Goal: Information Seeking & Learning: Learn about a topic

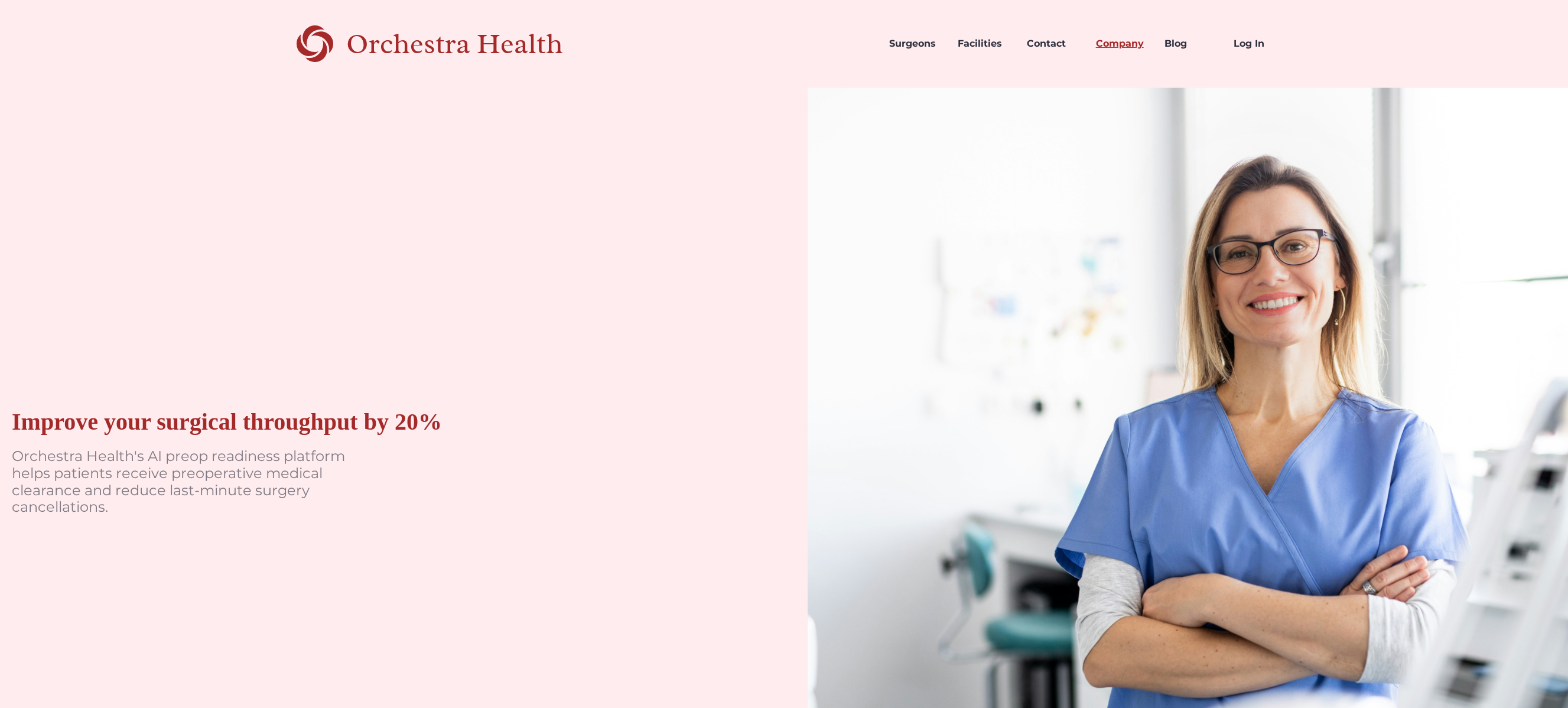
click at [1114, 41] on link "Company" at bounding box center [1121, 43] width 69 height 40
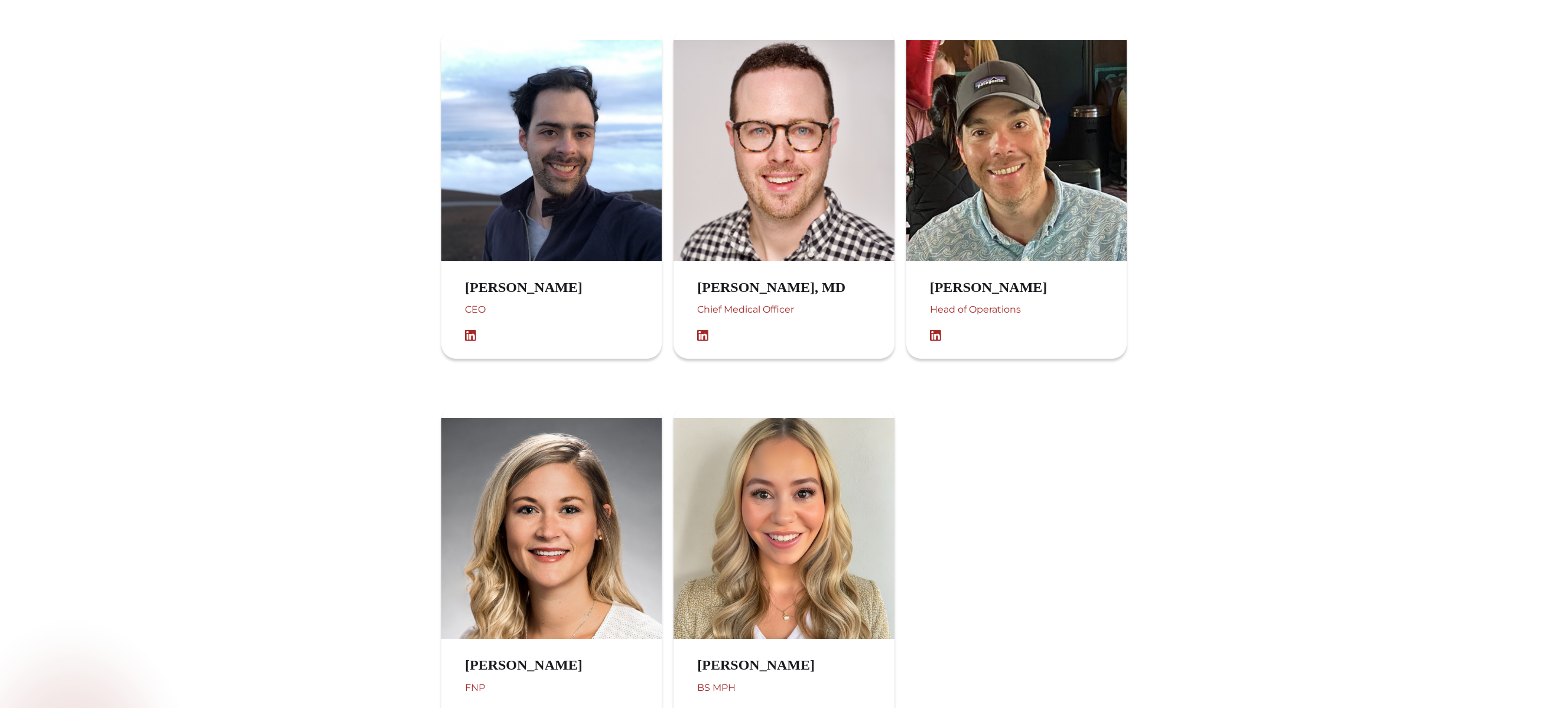
scroll to position [908, 0]
click at [935, 339] on img at bounding box center [938, 335] width 18 height 12
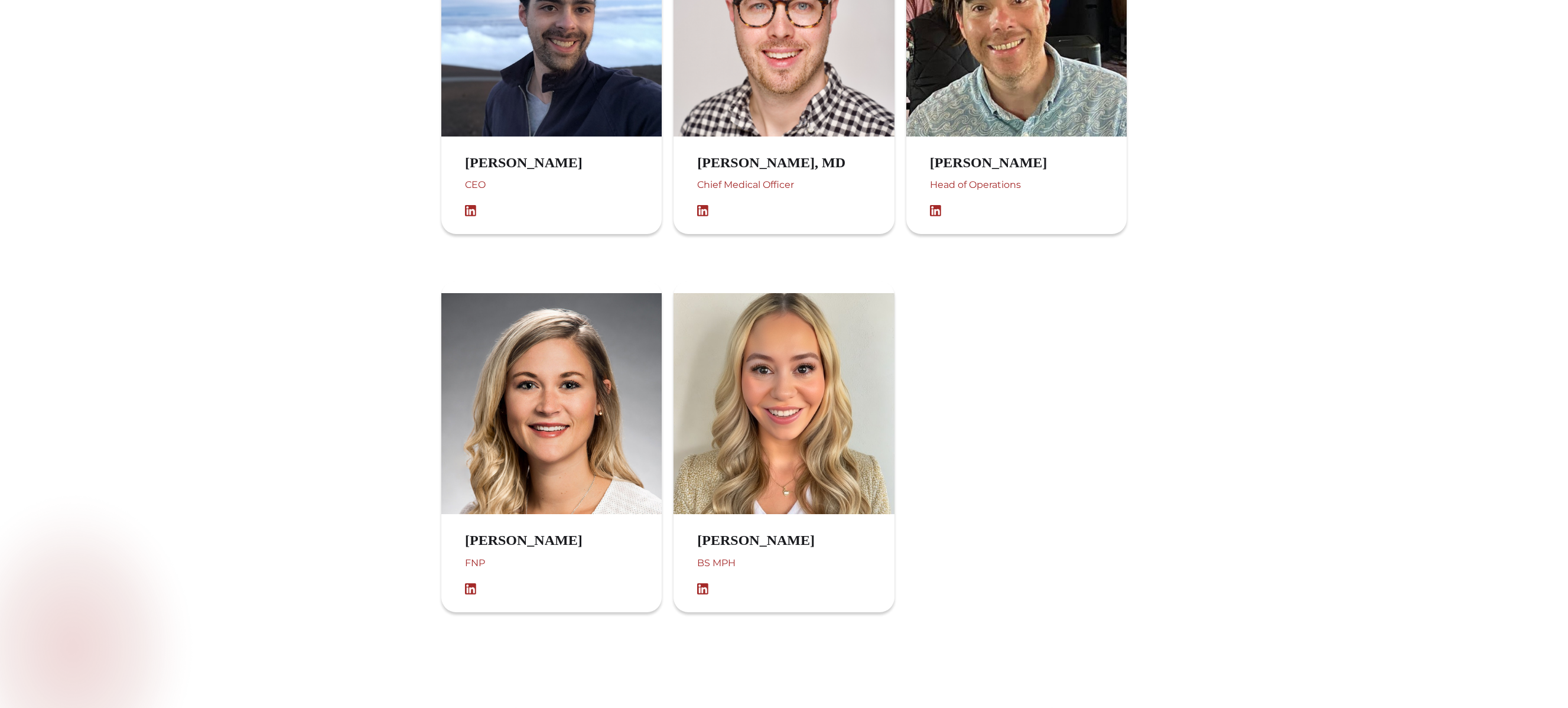
scroll to position [1061, 0]
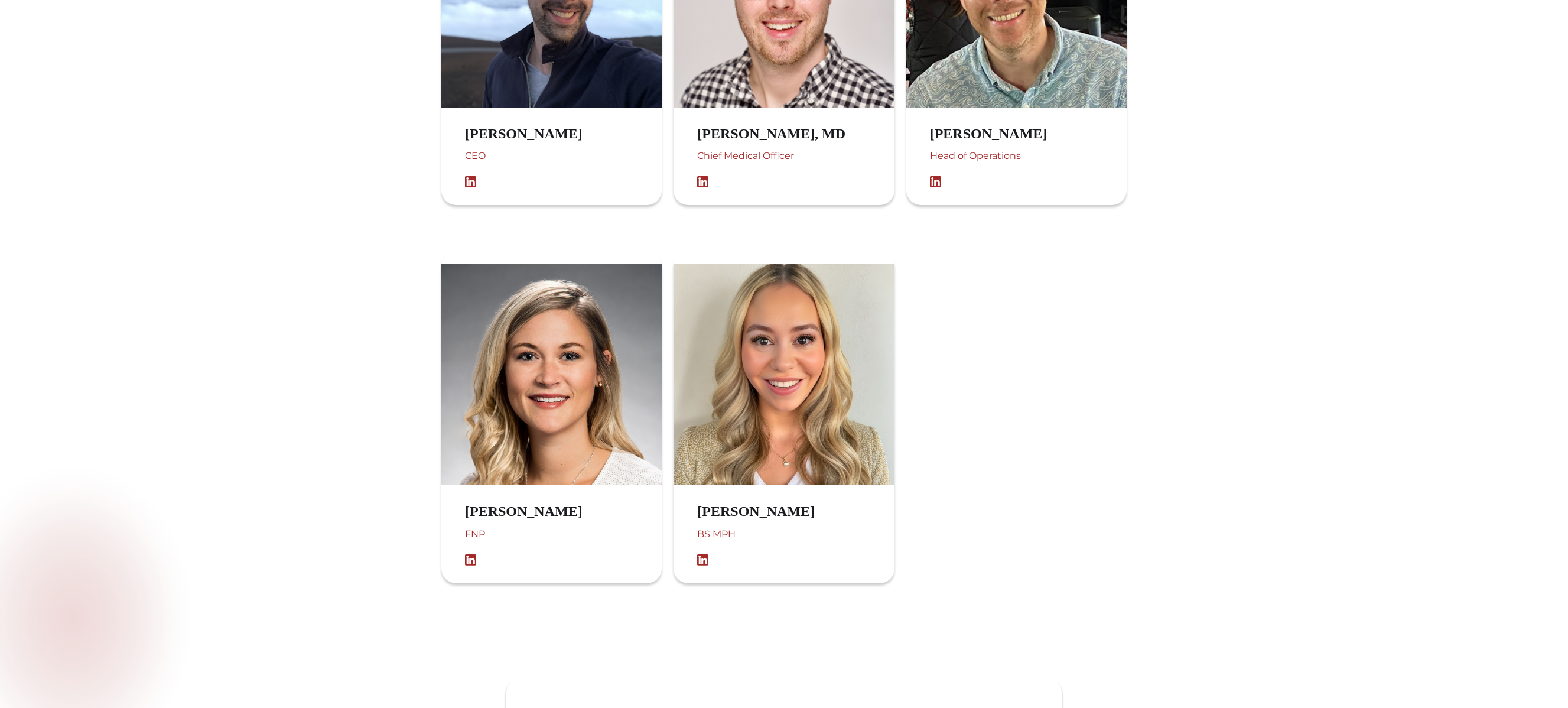
click at [703, 560] on img at bounding box center [706, 560] width 18 height 12
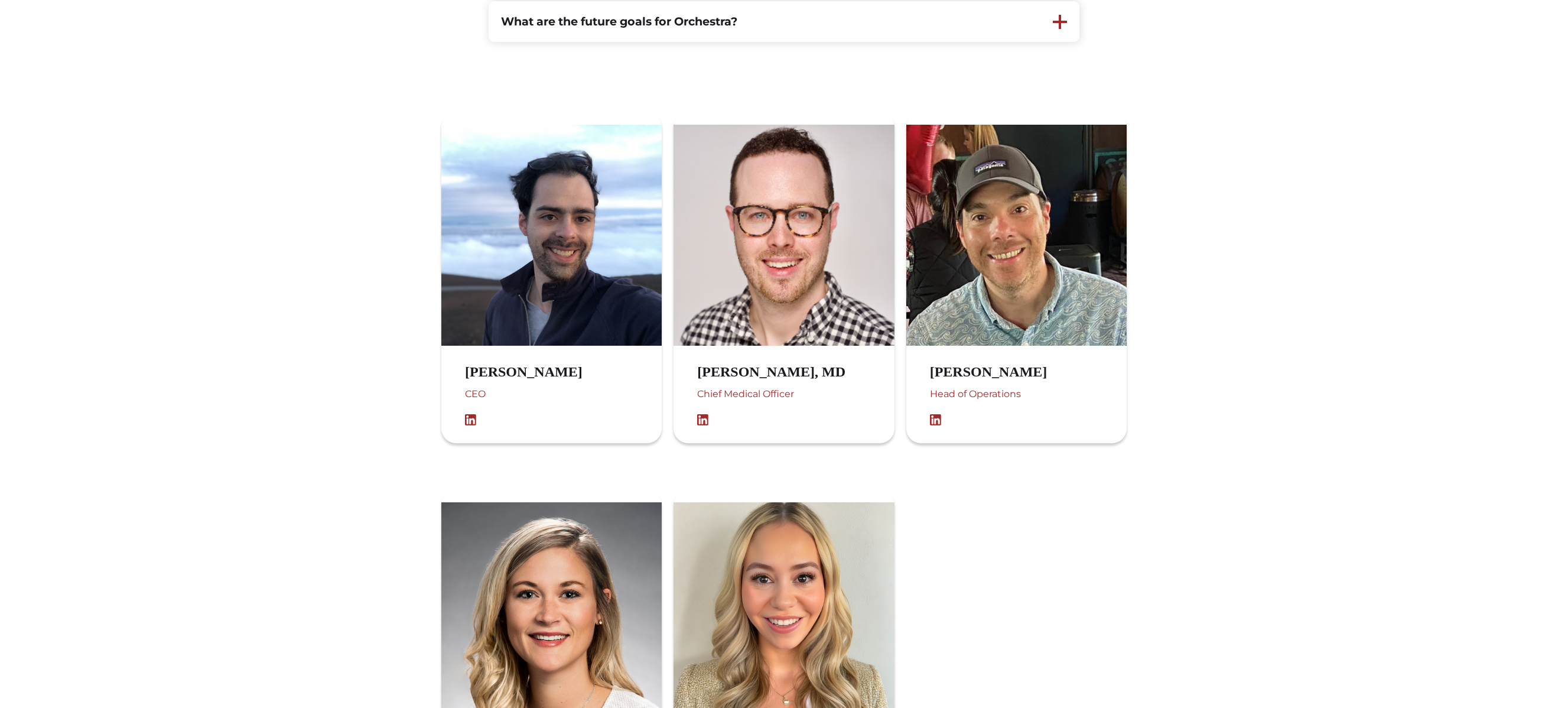
scroll to position [1169, 0]
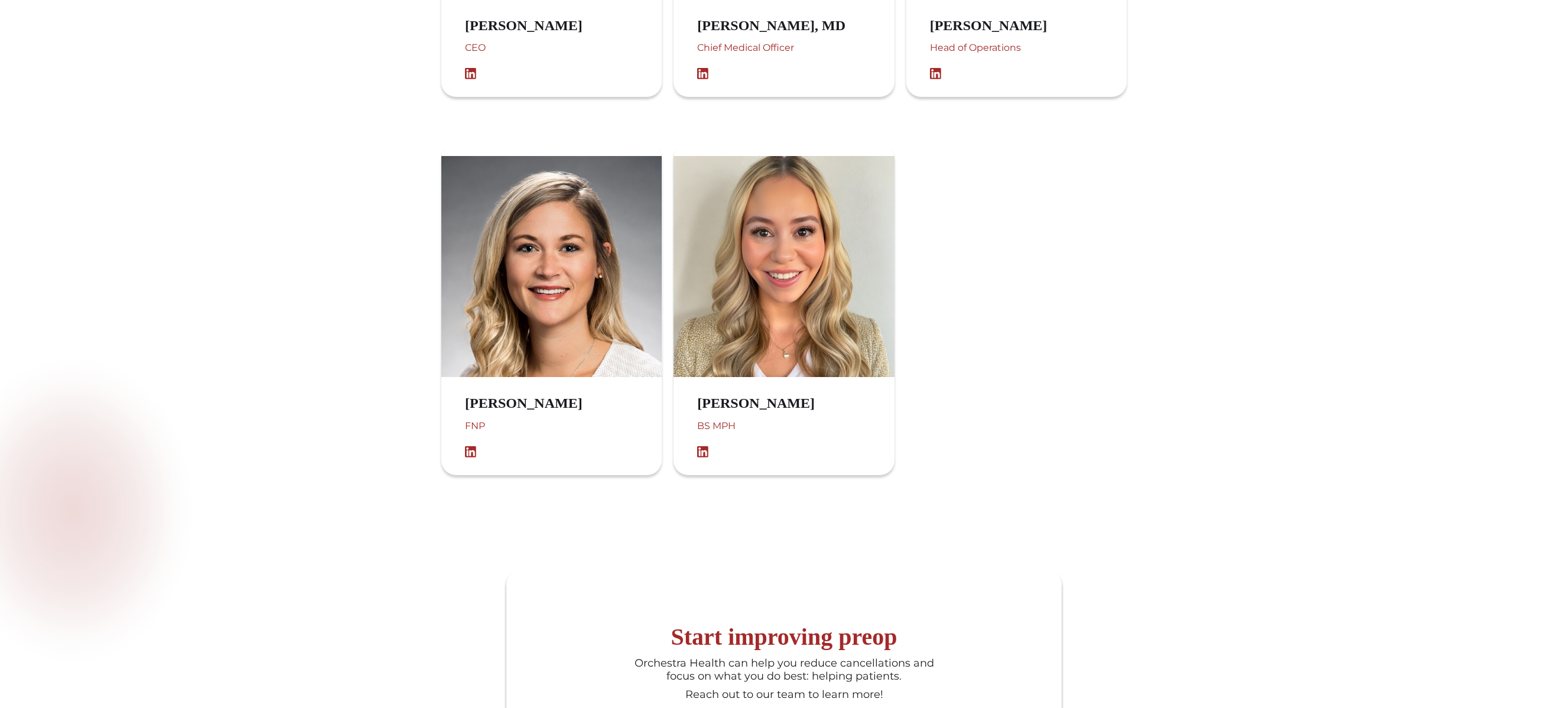
click at [705, 447] on img at bounding box center [706, 452] width 18 height 12
